Goal: Navigation & Orientation: Find specific page/section

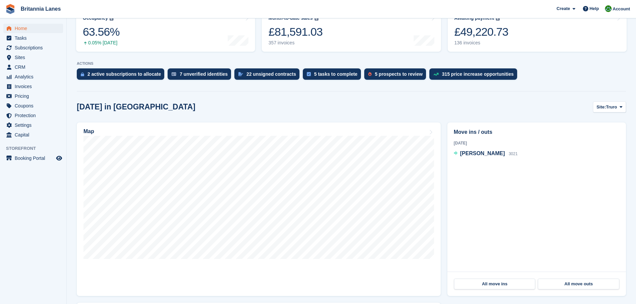
scroll to position [100, 0]
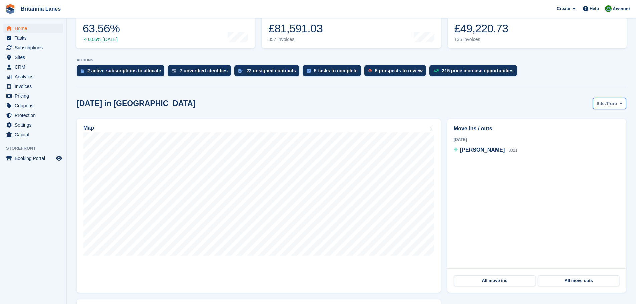
click at [615, 104] on span "Truro" at bounding box center [611, 104] width 11 height 7
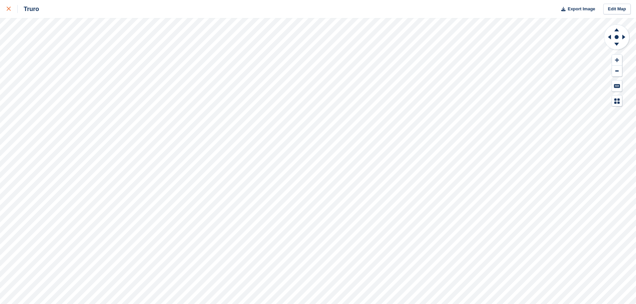
click at [9, 9] on icon at bounding box center [9, 9] width 4 height 4
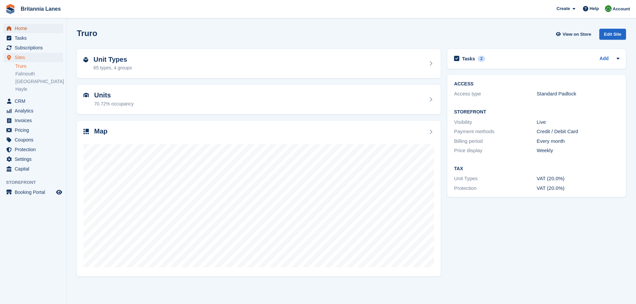
click at [29, 27] on span "Home" at bounding box center [35, 28] width 40 height 9
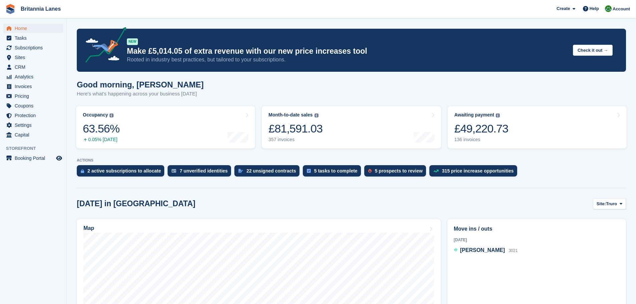
scroll to position [67, 0]
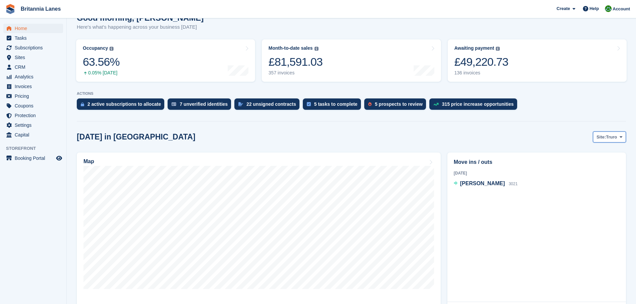
click at [619, 134] on button "Site: Truro" at bounding box center [609, 137] width 33 height 11
click at [594, 163] on link "Falmouth" at bounding box center [593, 165] width 60 height 12
click at [609, 139] on span "Falmouth" at bounding box center [608, 137] width 20 height 7
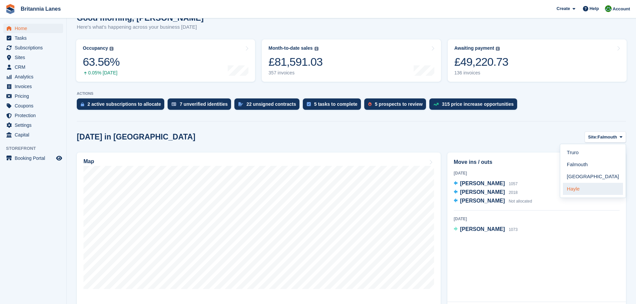
click at [576, 187] on link "Hayle" at bounding box center [593, 189] width 60 height 12
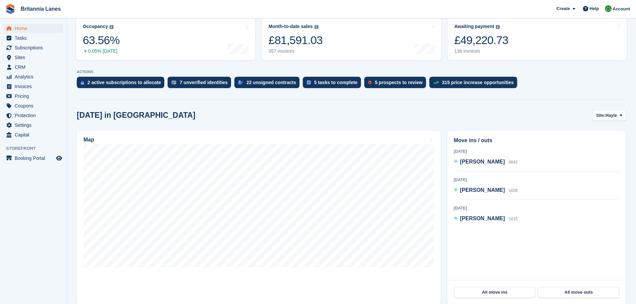
scroll to position [100, 0]
